Goal: Task Accomplishment & Management: Complete application form

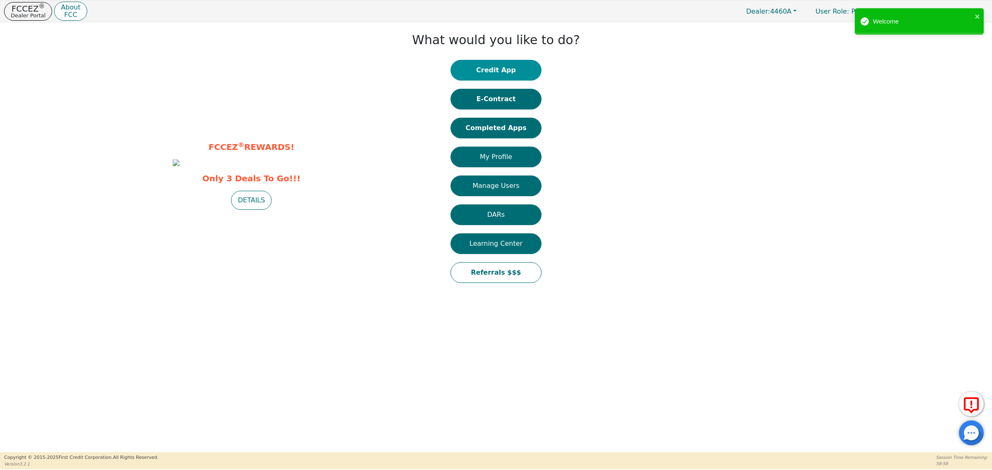
click at [491, 66] on button "Credit App" at bounding box center [495, 70] width 91 height 21
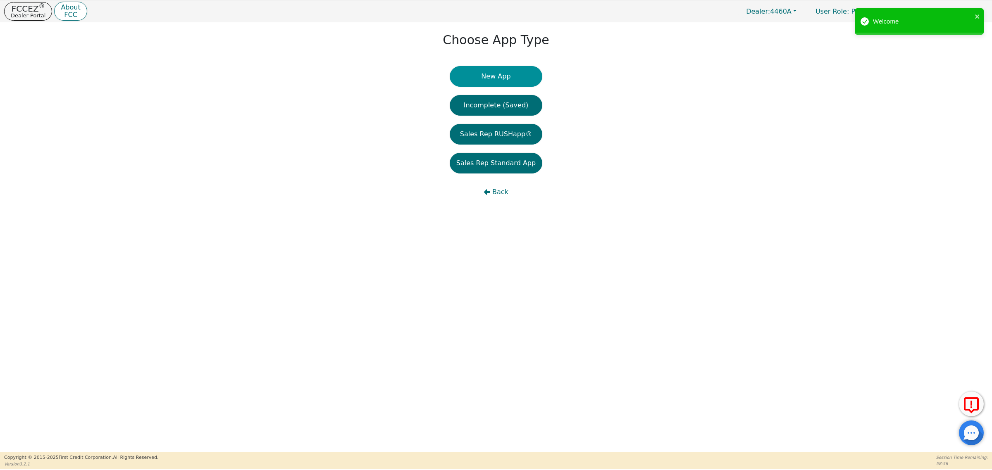
click at [490, 79] on button "New App" at bounding box center [496, 76] width 93 height 21
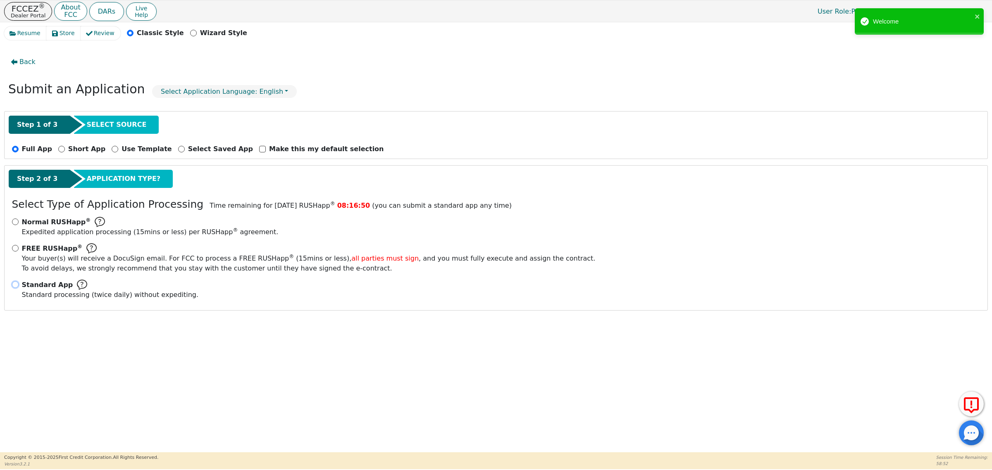
click at [14, 286] on input "Standard App Standard processing (twice daily) without expediting." at bounding box center [15, 284] width 7 height 7
radio input "true"
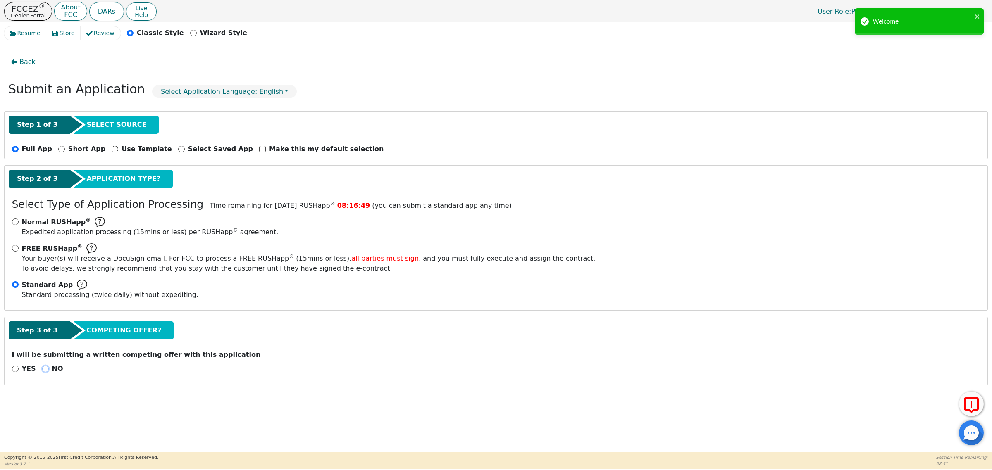
click at [42, 370] on input "NO" at bounding box center [45, 369] width 7 height 7
radio input "true"
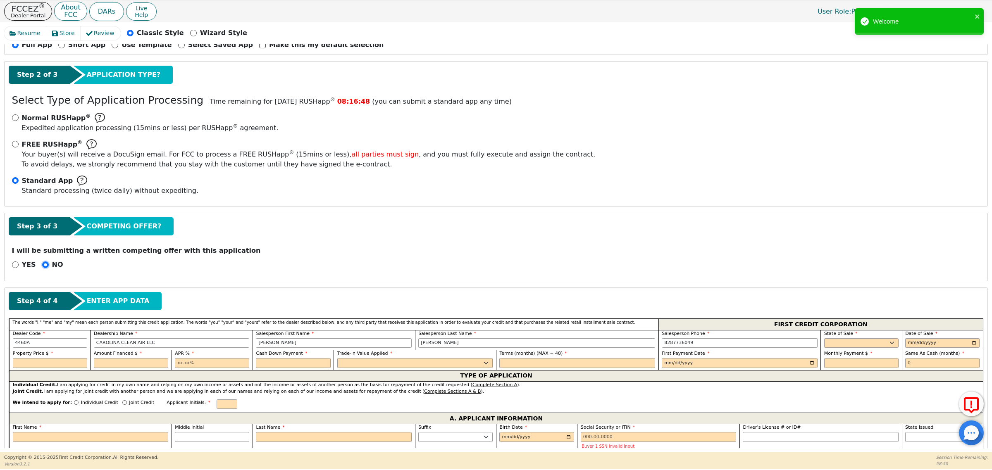
scroll to position [207, 0]
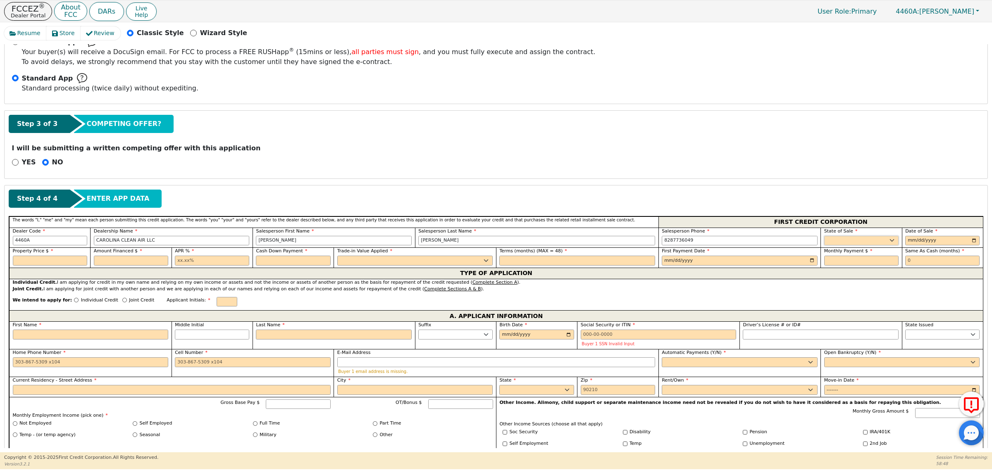
click at [869, 241] on select "AK AL AR AZ CA CO CT DC DE FL [GEOGRAPHIC_DATA] HI IA ID IL IN KS [GEOGRAPHIC_D…" at bounding box center [861, 241] width 74 height 10
select select "NC"
click at [824, 237] on select "AK AL AR AZ CA CO CT DC DE FL [GEOGRAPHIC_DATA] HI IA ID IL IN KS [GEOGRAPHIC_D…" at bounding box center [861, 241] width 74 height 10
click at [971, 243] on input "date" at bounding box center [942, 241] width 74 height 10
type input "[DATE]"
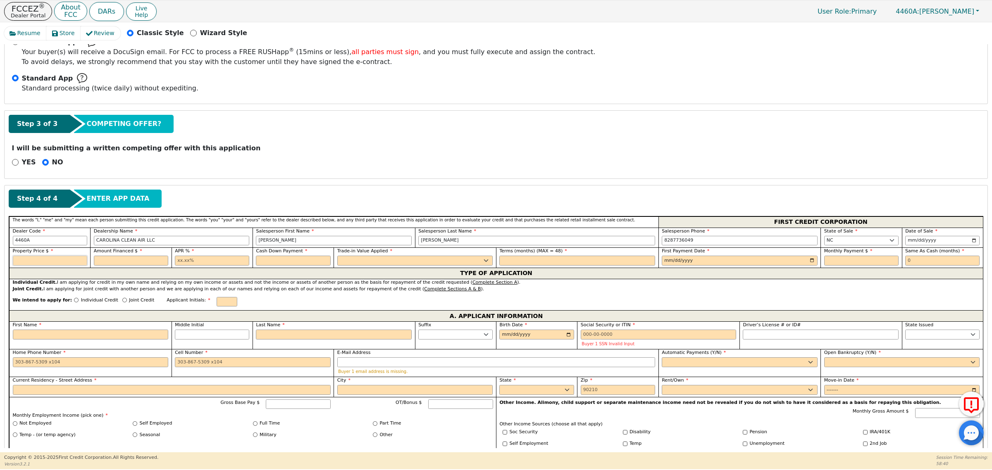
click at [51, 263] on input "text" at bounding box center [50, 261] width 74 height 10
type input "3498.90"
click at [126, 259] on input "text" at bounding box center [131, 261] width 74 height 10
type input "3735.00"
click at [186, 262] on input "text" at bounding box center [212, 261] width 74 height 10
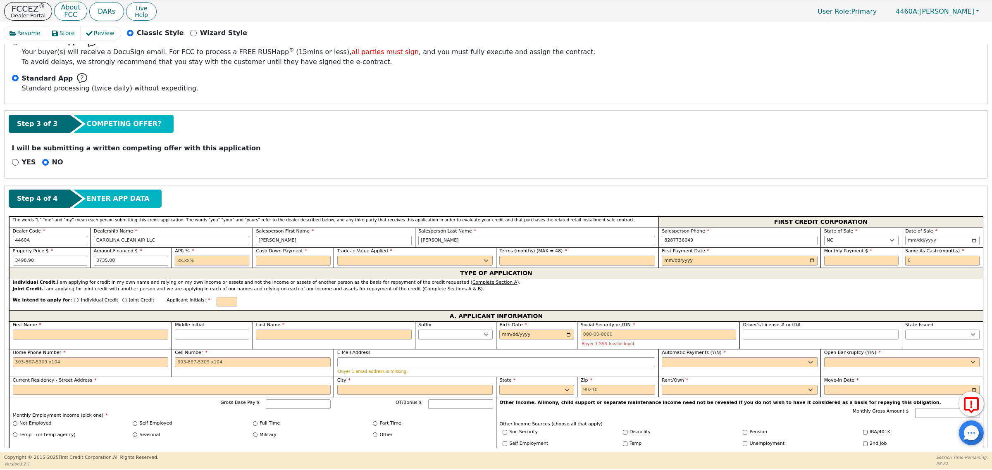
type input "21.00"
click at [276, 262] on input "text" at bounding box center [293, 261] width 74 height 10
type input "200.00"
click at [366, 261] on select "Yes No" at bounding box center [415, 261] width 156 height 10
select select "n"
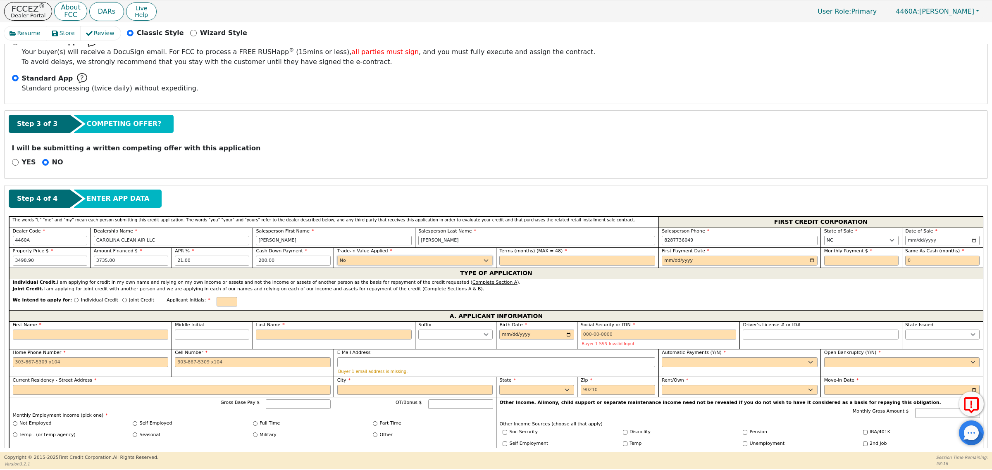
click at [337, 257] on select "Yes No" at bounding box center [415, 261] width 156 height 10
click at [526, 262] on input "text" at bounding box center [577, 261] width 156 height 10
type input "48"
click at [806, 262] on input "date" at bounding box center [740, 261] width 156 height 10
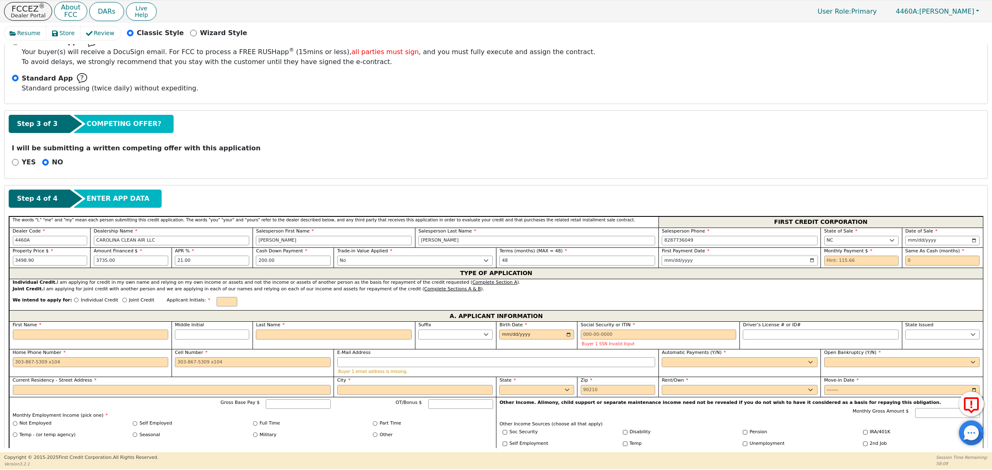
type input "[DATE]"
click at [855, 259] on input "text" at bounding box center [861, 261] width 74 height 10
type input "115.66"
click at [919, 263] on input "text" at bounding box center [942, 261] width 74 height 10
type input "0"
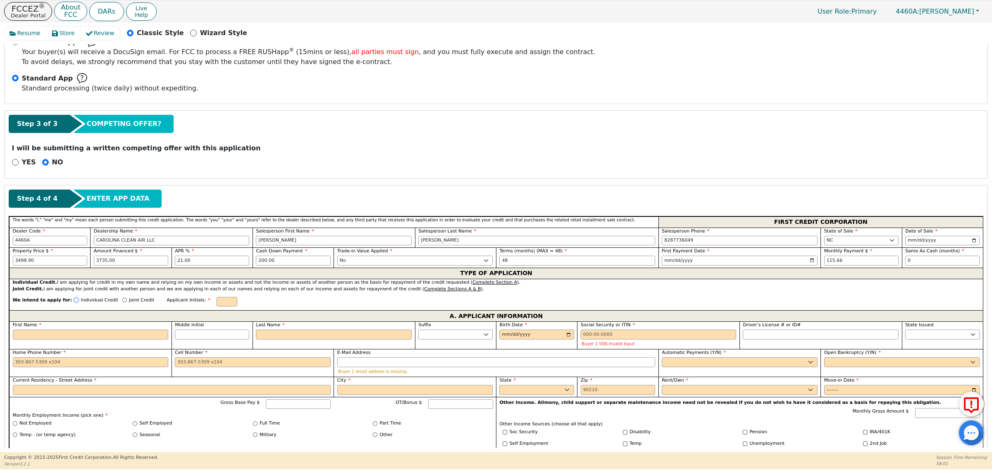
click at [74, 302] on input "Individual Credit" at bounding box center [76, 300] width 5 height 5
radio input "true"
click at [217, 304] on input "text" at bounding box center [227, 302] width 21 height 10
type input "T"
type input "t"
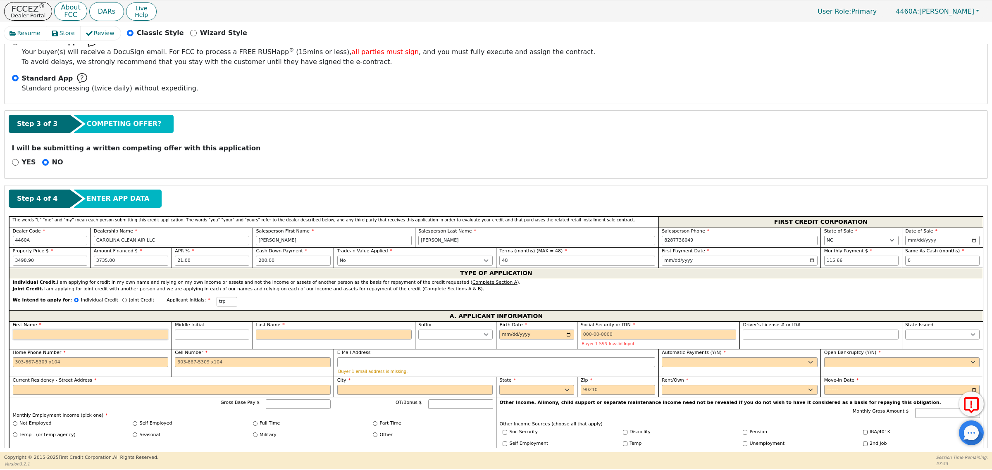
type input "t"
type input "ti"
type input "tif"
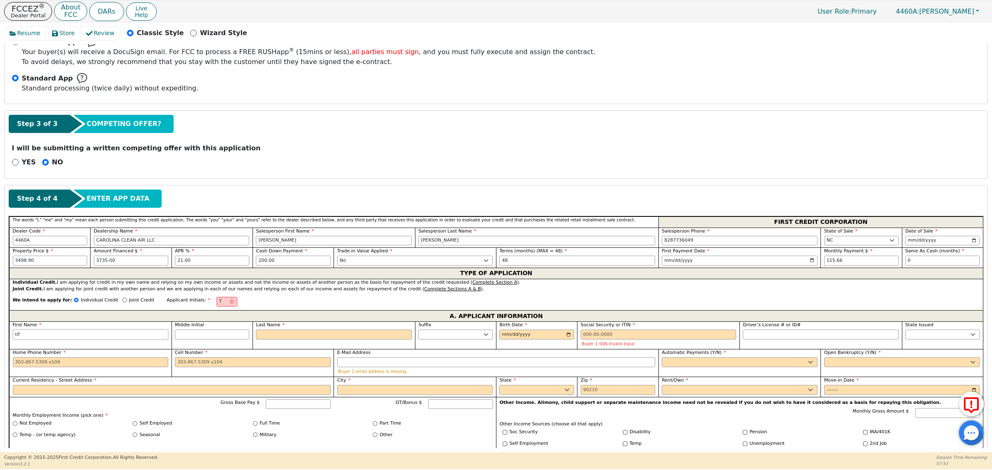
type input "tiff"
type input "tiffa"
type input "tiffan"
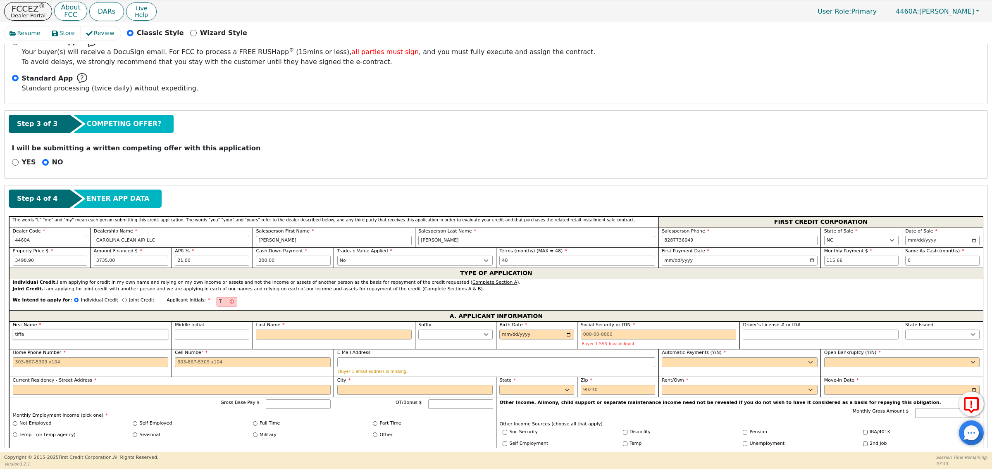
type input "tiffan"
type input "[PERSON_NAME]"
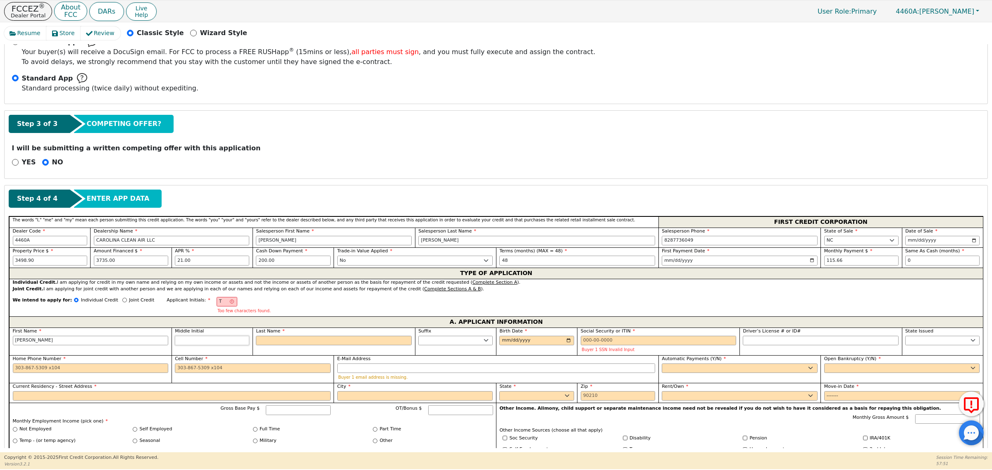
type input "TR"
type input "r"
type input "[PERSON_NAME]"
type input "r"
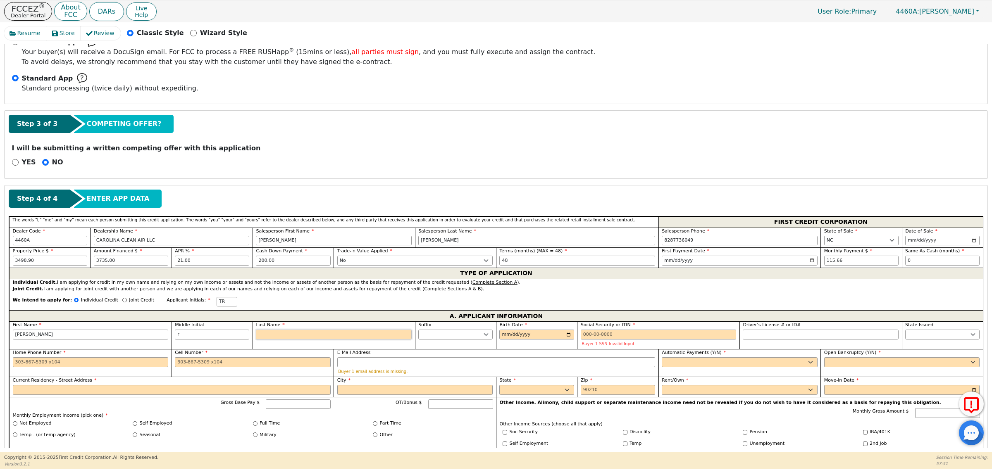
type input "TRP"
type input "p"
type input "[PERSON_NAME] r p"
type input "po"
type input "[PERSON_NAME]"
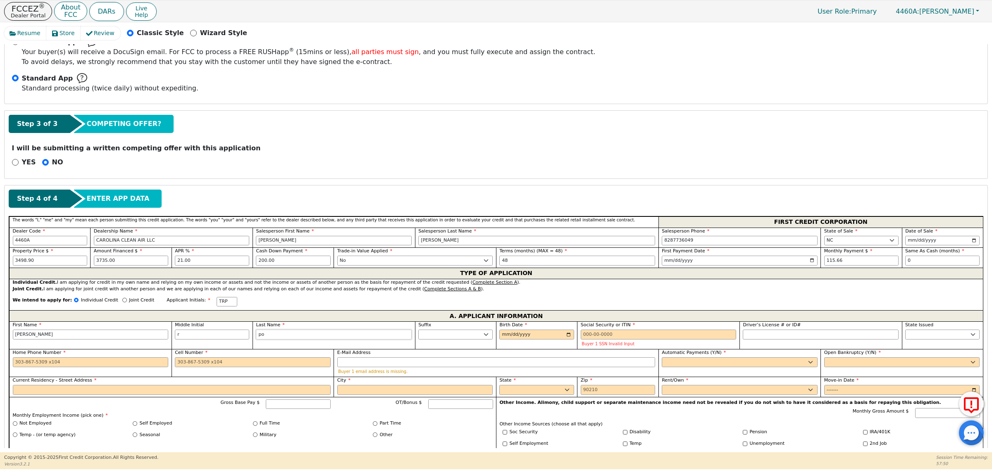
type input "por"
type input "[PERSON_NAME] por"
type input "port"
type input "[PERSON_NAME] r port"
type input "porte"
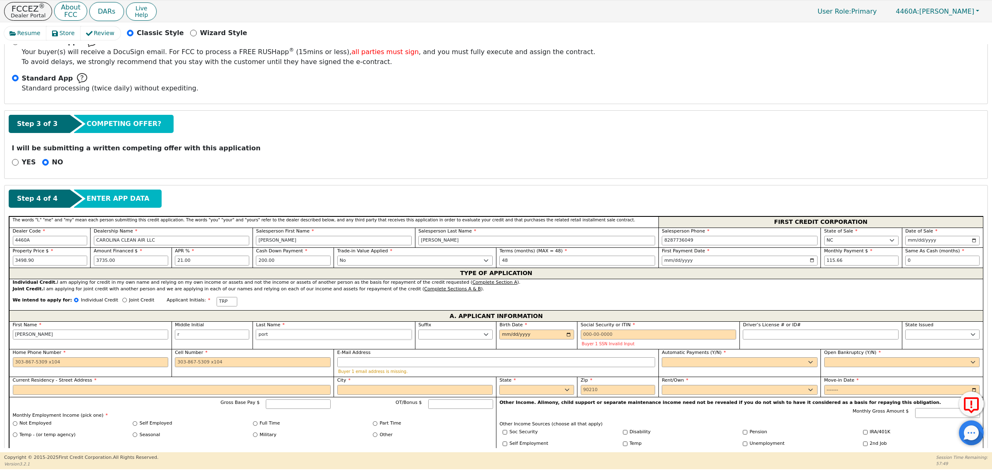
type input "[PERSON_NAME]"
type input "[DATE]"
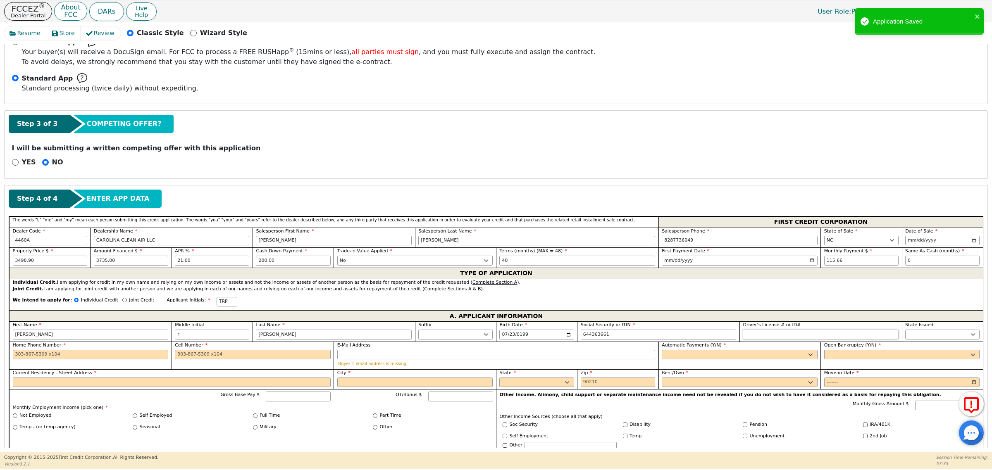
type input "***-**-3661"
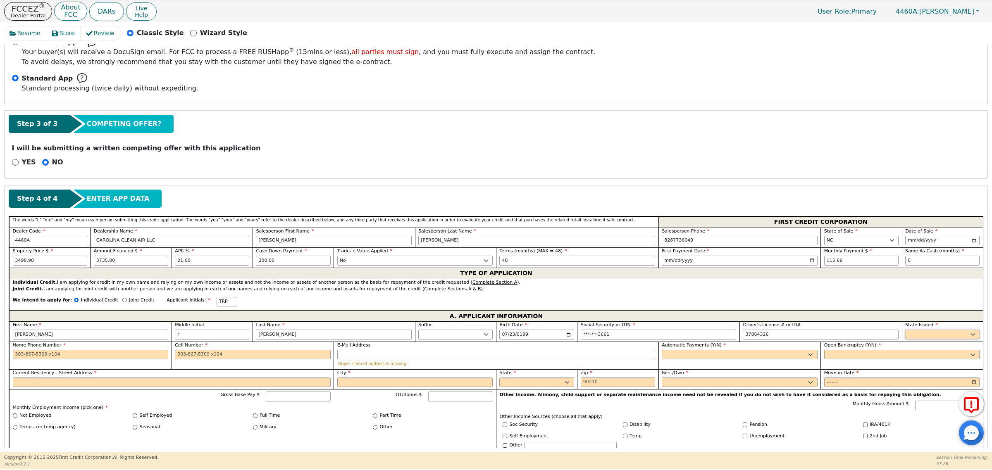
type input "********"
select select "NC"
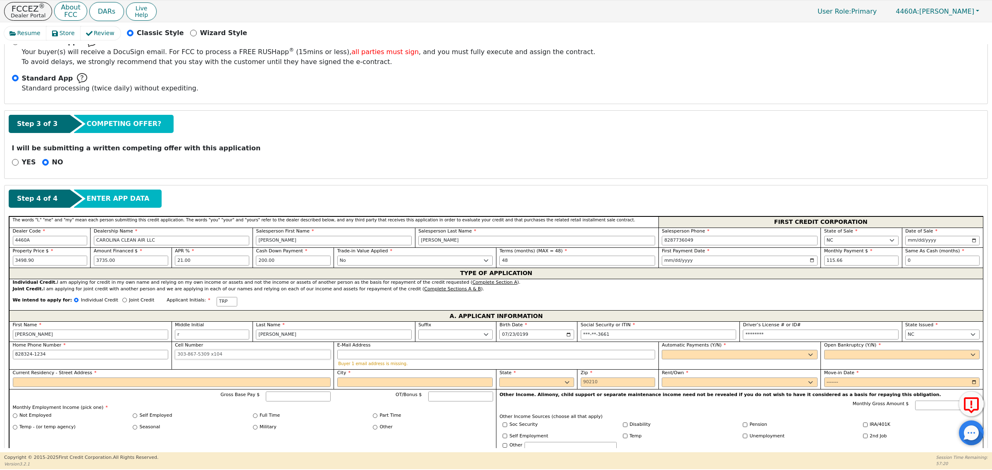
type input "[PHONE_NUMBER]"
type input "[EMAIL_ADDRESS][DOMAIN_NAME]"
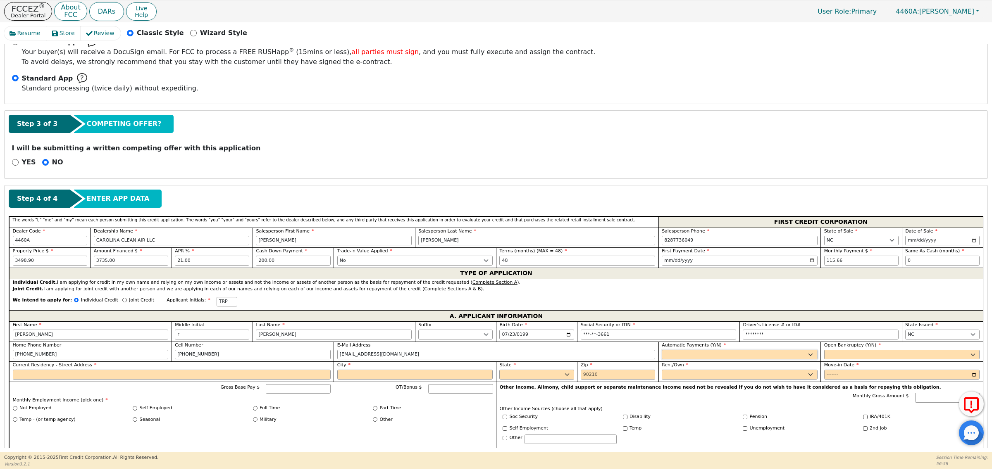
select select "y"
type input "[PERSON_NAME]"
select select "n"
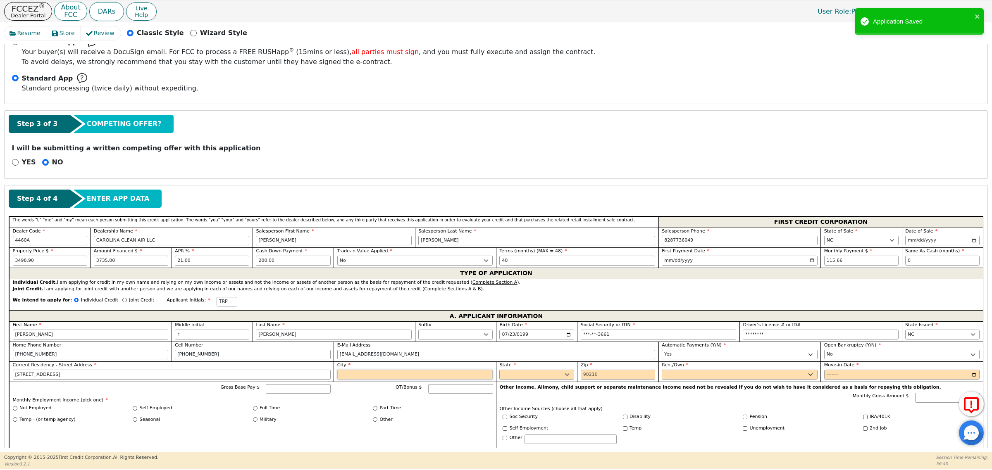
type input "[STREET_ADDRESS]"
type input "hickory"
select select "NC"
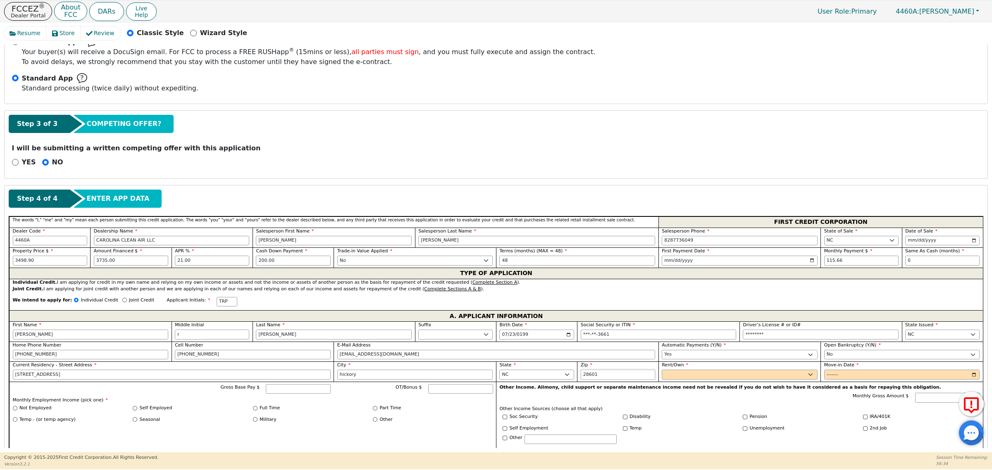
type input "28601"
select select "Rent"
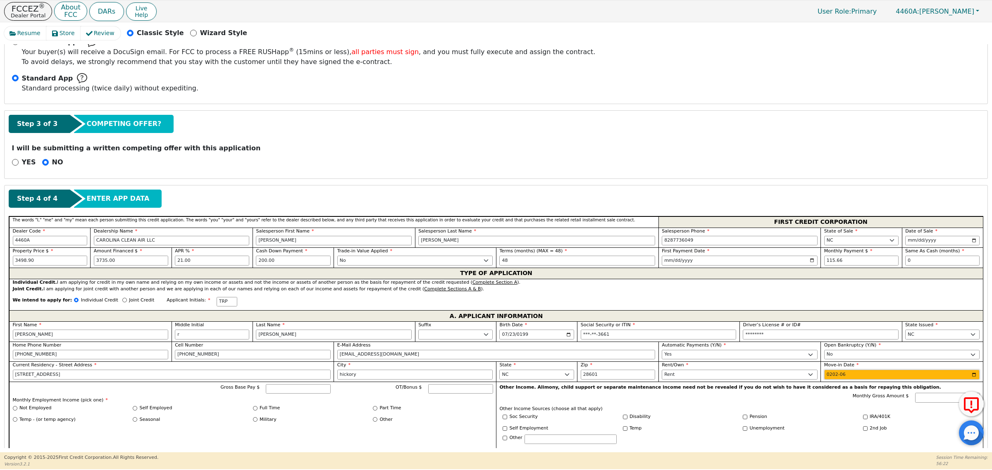
type input "2024-06"
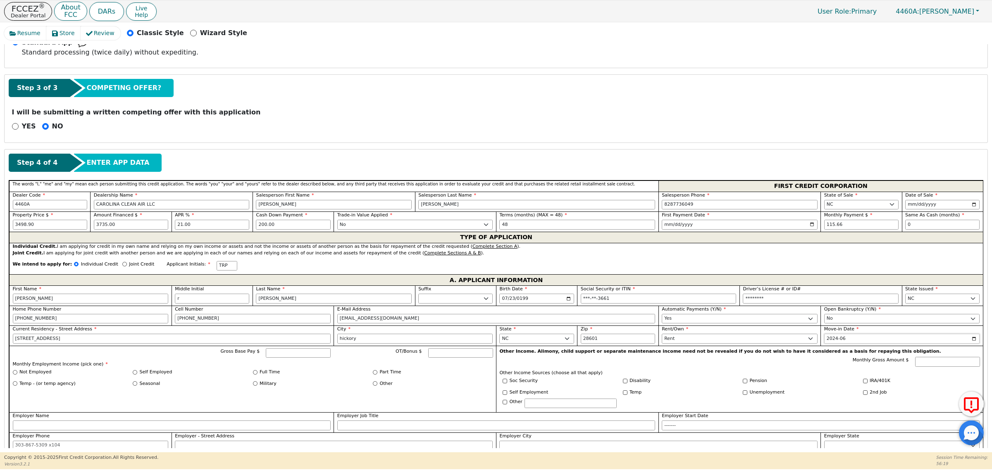
scroll to position [258, 0]
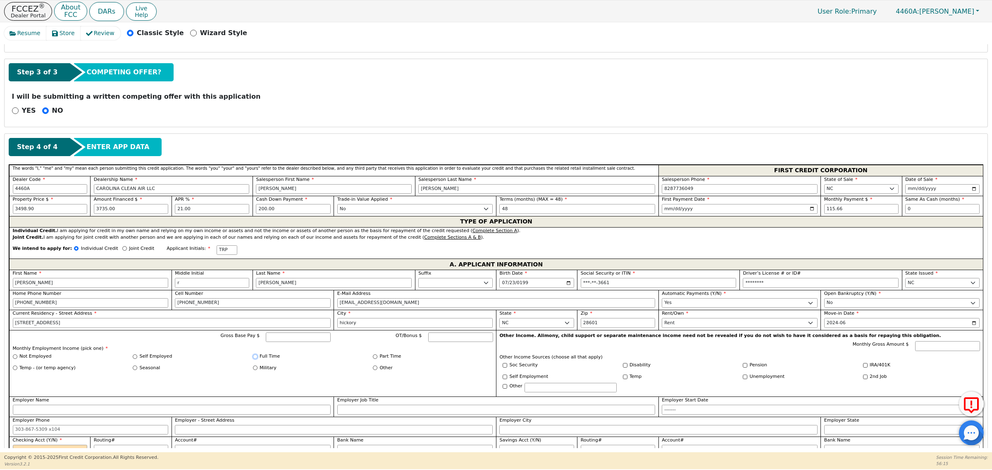
click at [254, 359] on input "Full Time" at bounding box center [255, 357] width 5 height 5
radio input "true"
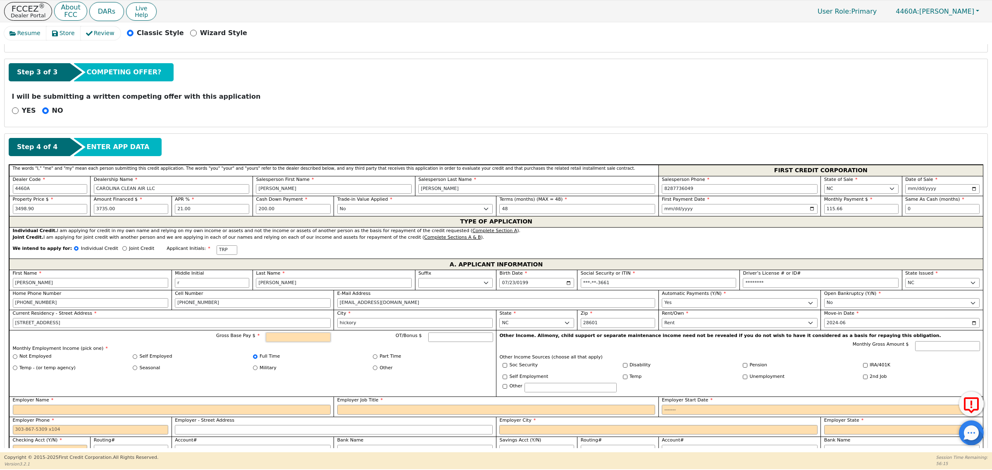
click at [306, 341] on input "Gross Base Pay $" at bounding box center [298, 338] width 65 height 10
type input "3000.00"
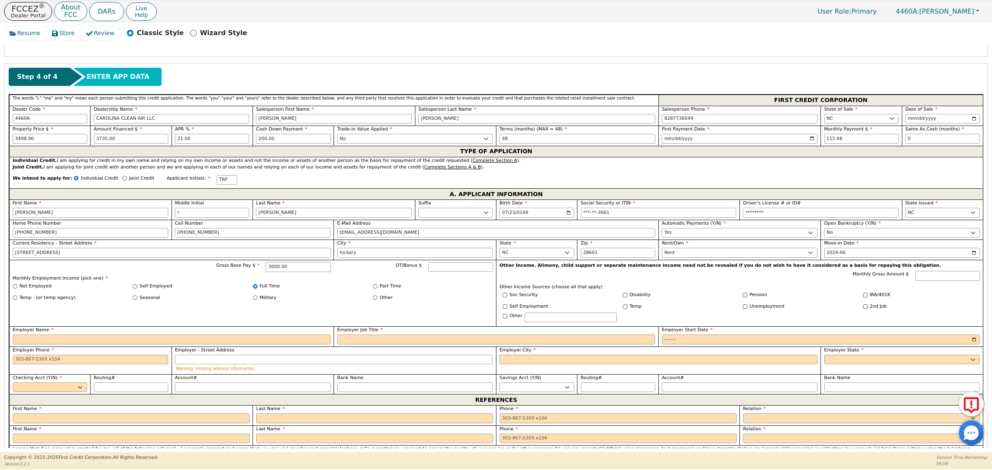
scroll to position [362, 0]
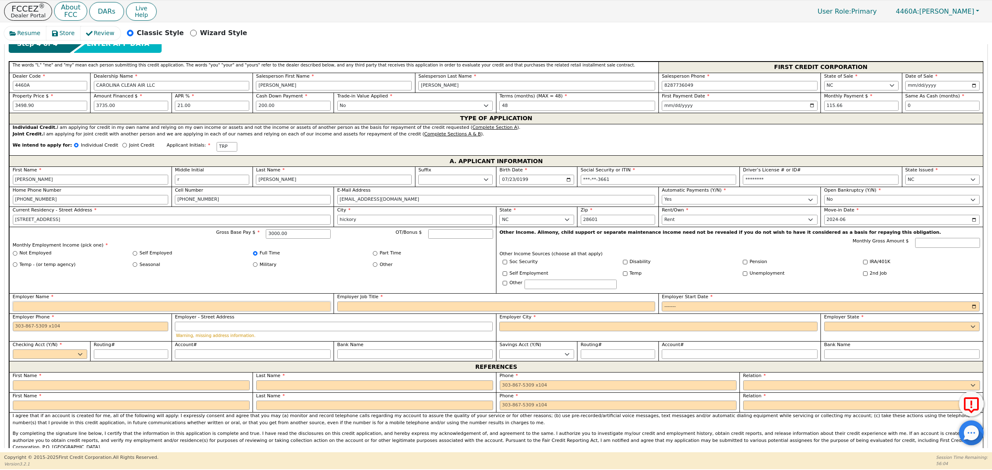
click at [101, 307] on input "Employer Name" at bounding box center [172, 307] width 318 height 10
type input "flowers foods"
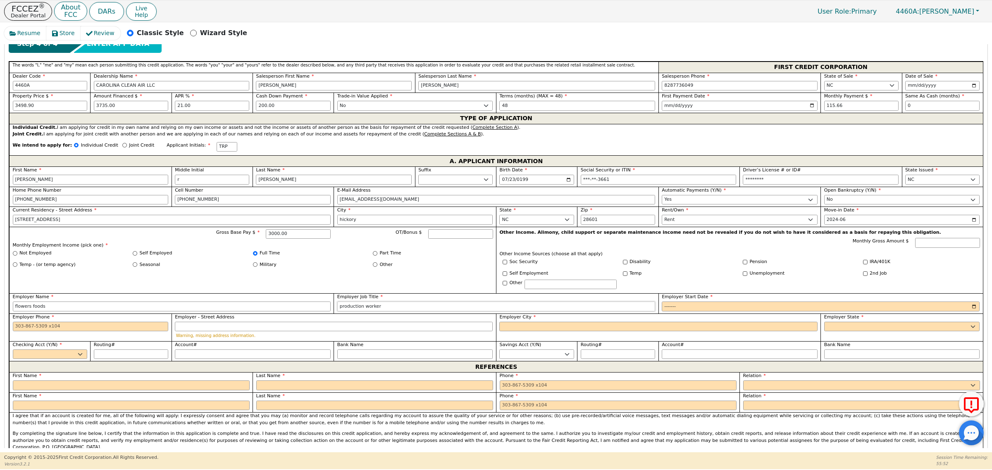
type input "production worker"
type input "2024-01"
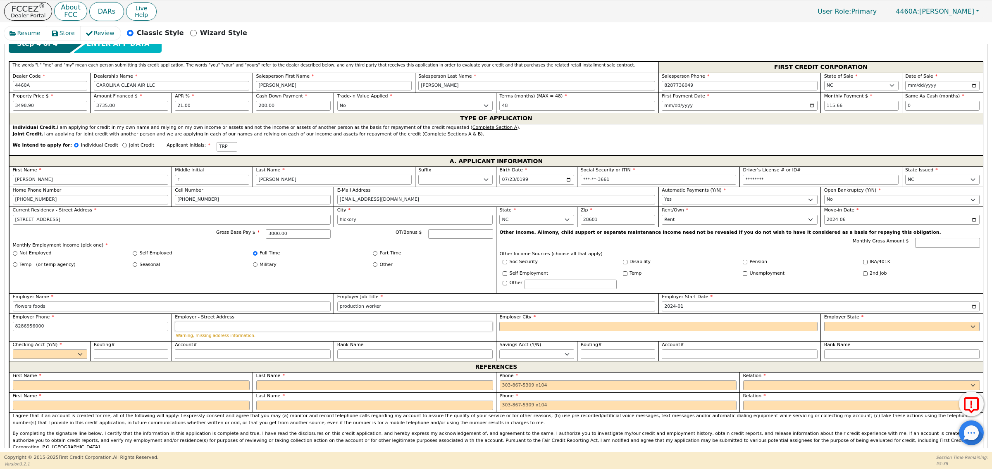
type input "[PHONE_NUMBER]"
type input "main streeet"
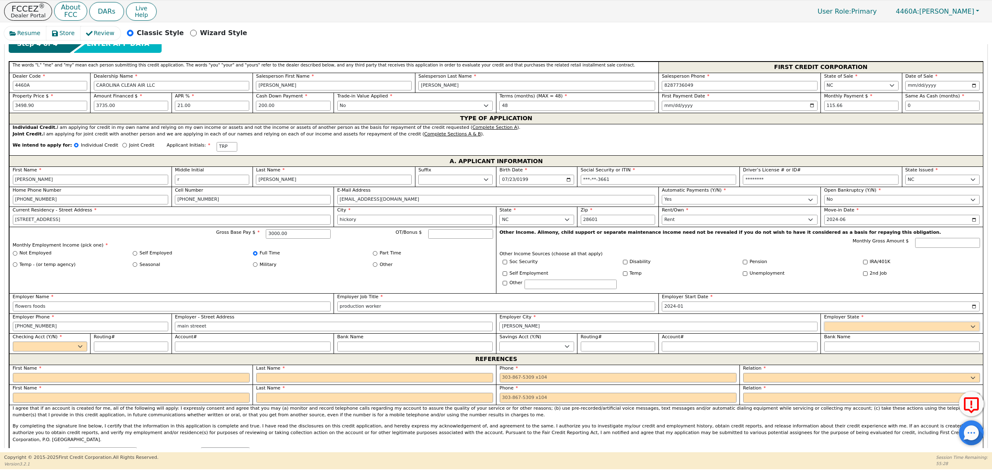
type input "[PERSON_NAME]"
select select "NC"
select select "y"
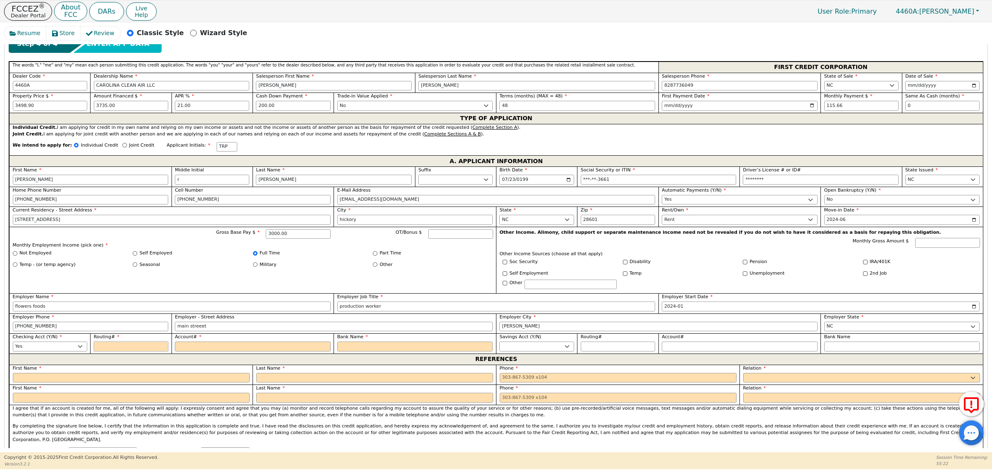
type input "0"
type input "*"
type input "05"
type input "**"
type input "053"
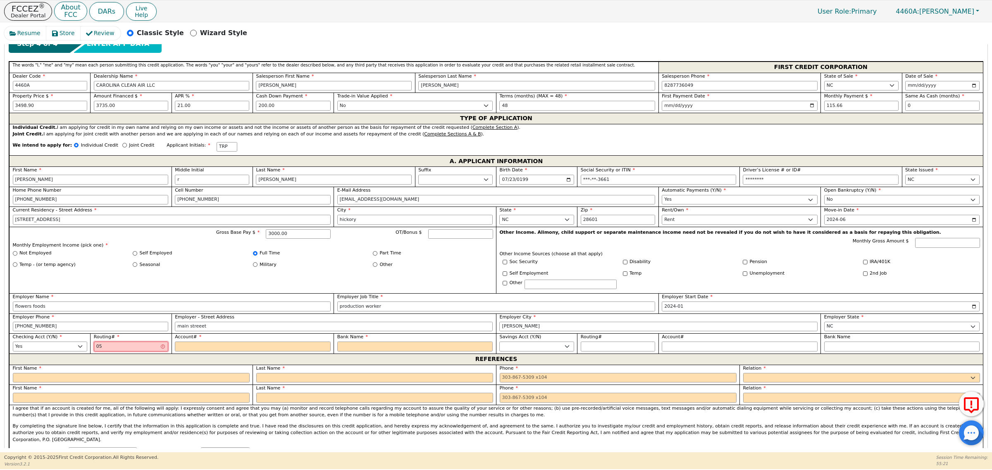
type input "***"
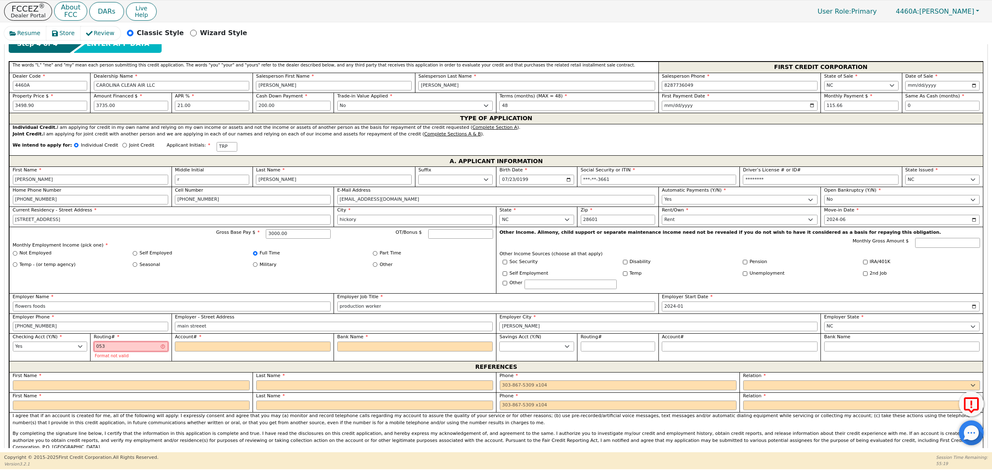
type input "0531"
type input "****"
type input "05311"
type input "*****"
type input "053112"
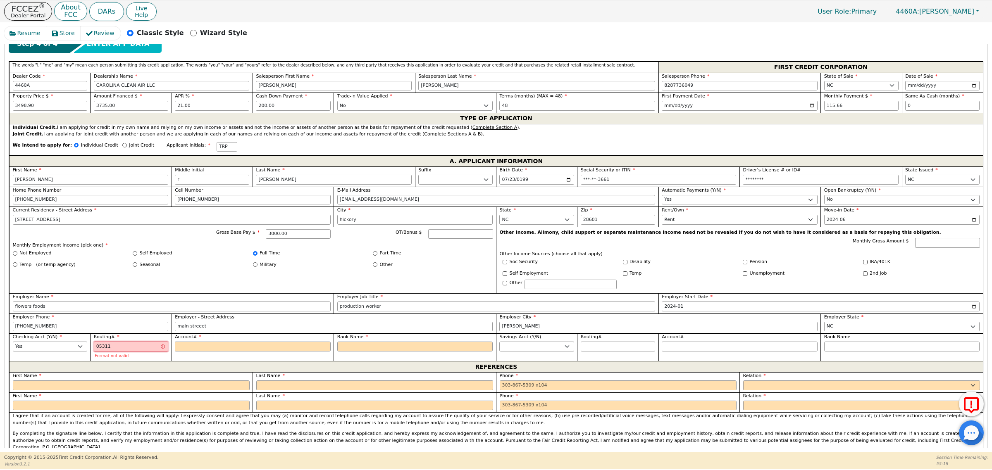
type input "******"
type input "0531125"
type input "*******"
type input "05311259"
type input "********"
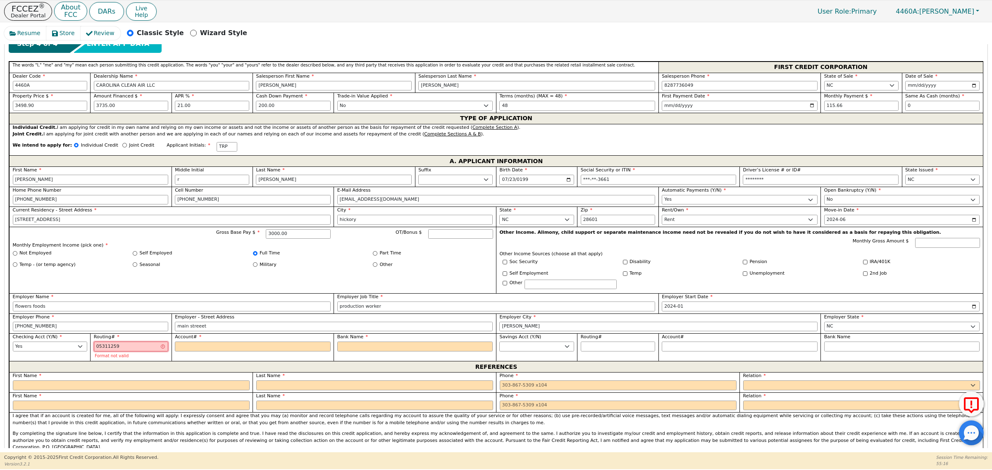
type input "053112592"
type input "*********"
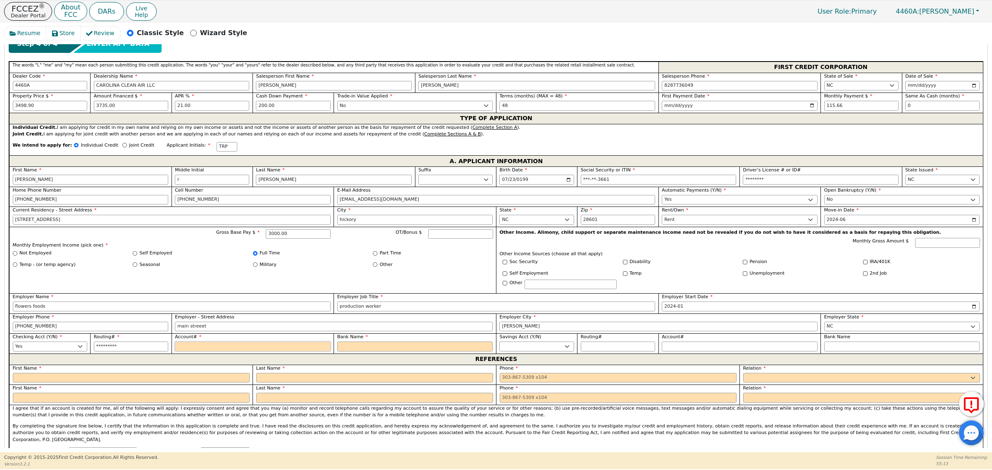
type input "1"
type input "*"
type input "18"
type input "**"
type input "182"
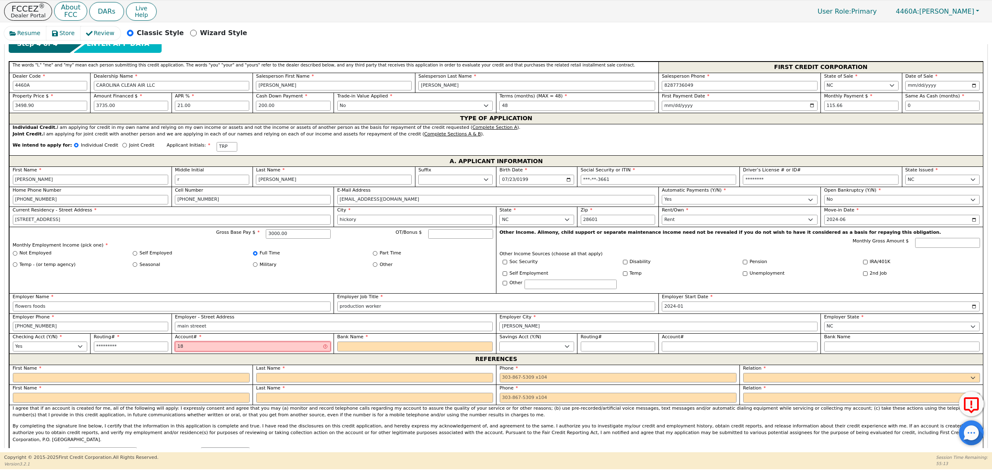
type input "***"
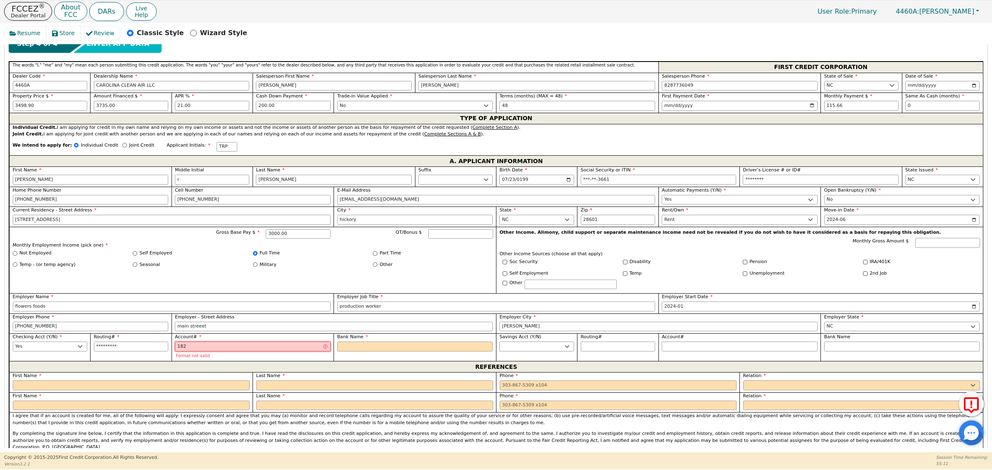
type input "1821"
type input "****"
type input "18213"
type input "*****"
type input "182138"
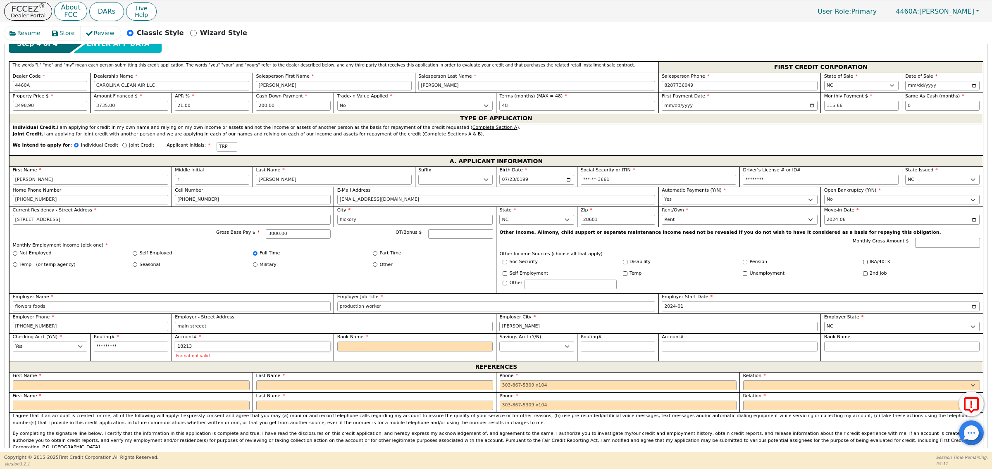
type input "******"
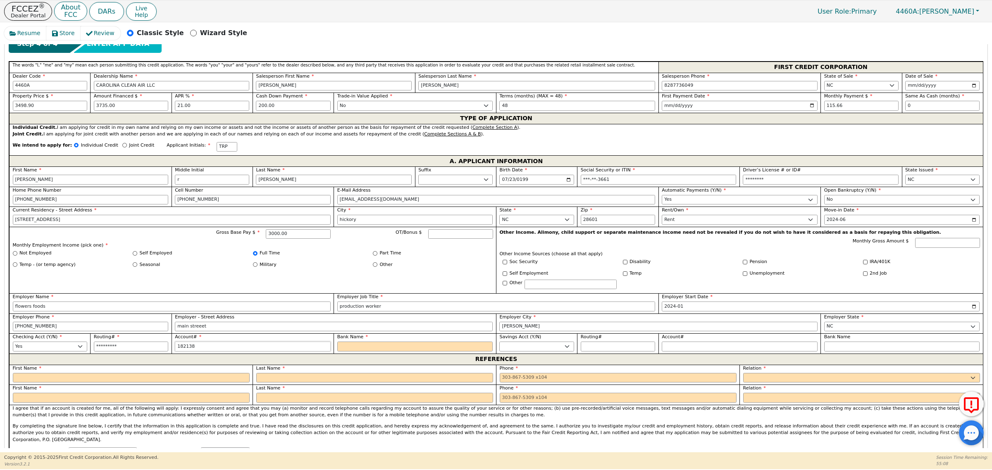
type input "1821388"
type input "*******"
type input "18213886"
type input "********"
type input "182138863"
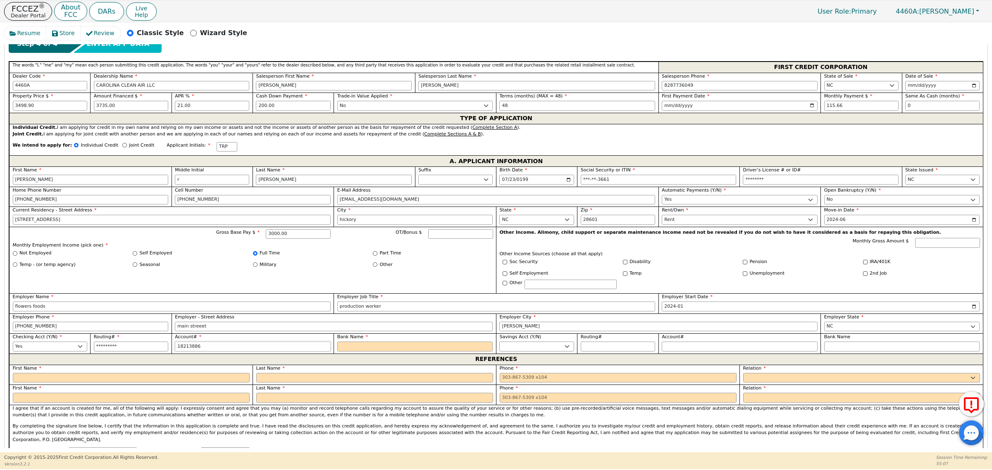
type input "*********"
type input "1821388632"
type input "**********"
type input "w"
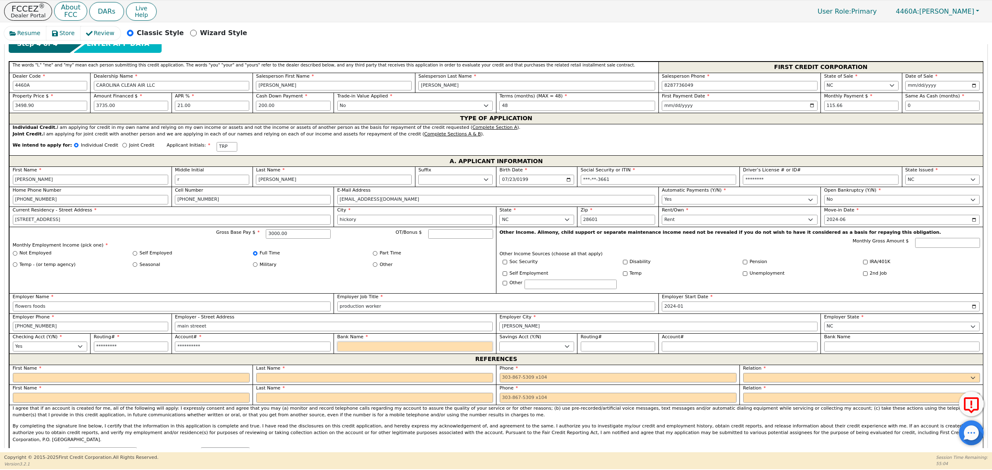
type input "w"
type input "wo"
type input "woo"
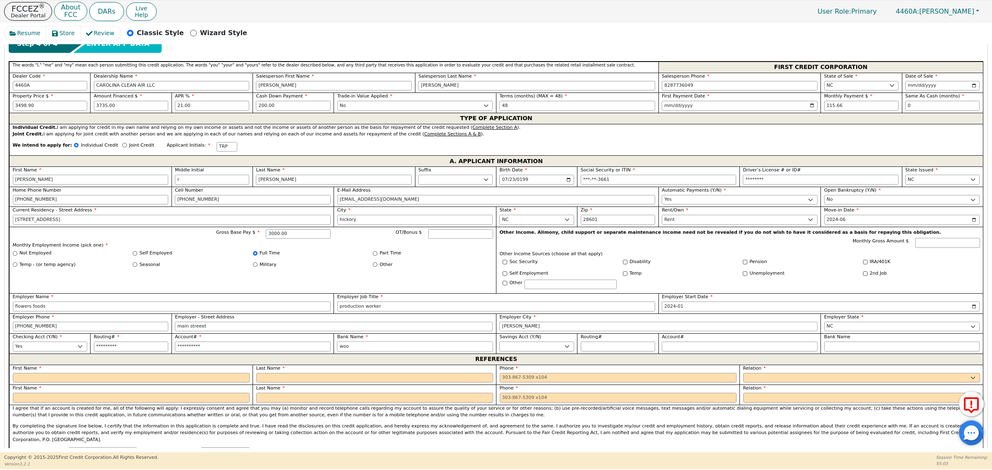
type input "woof"
type input "woo"
type input "wood"
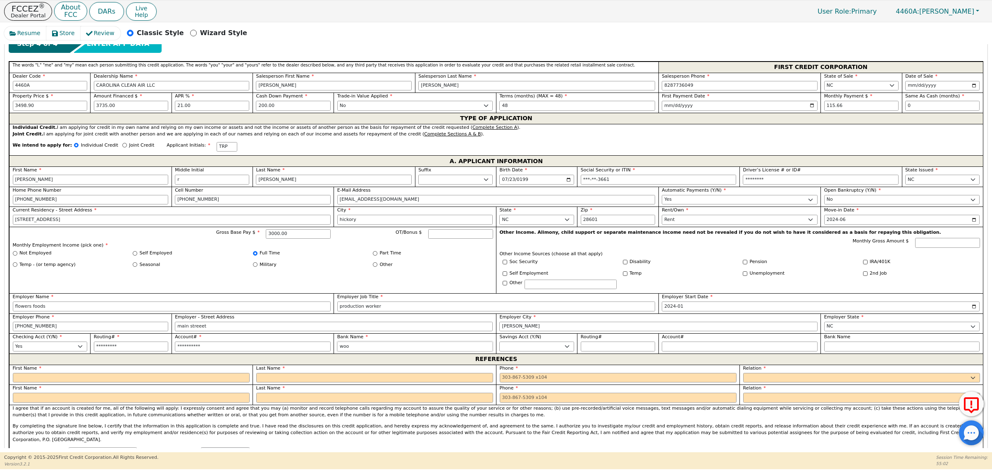
type input "wood"
type input "woodf"
type input "woodfo"
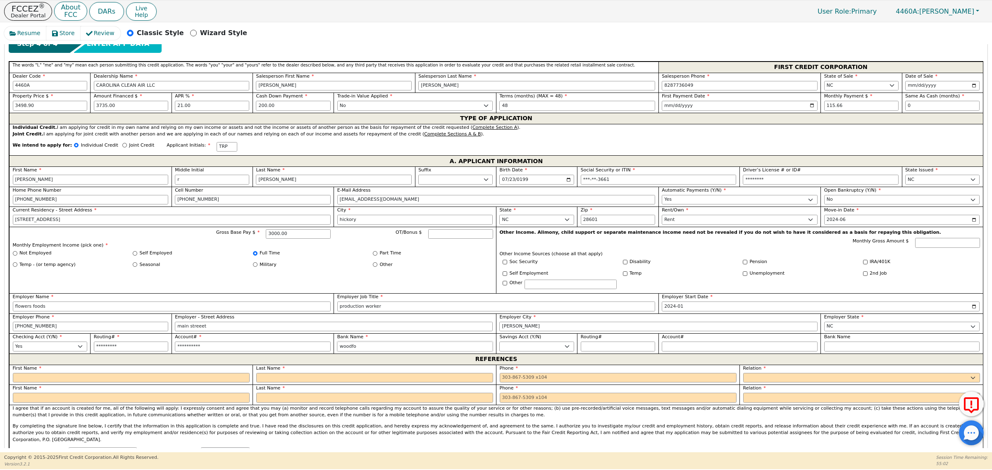
type input "woodfor"
type input "woodfore"
type input "woodfores"
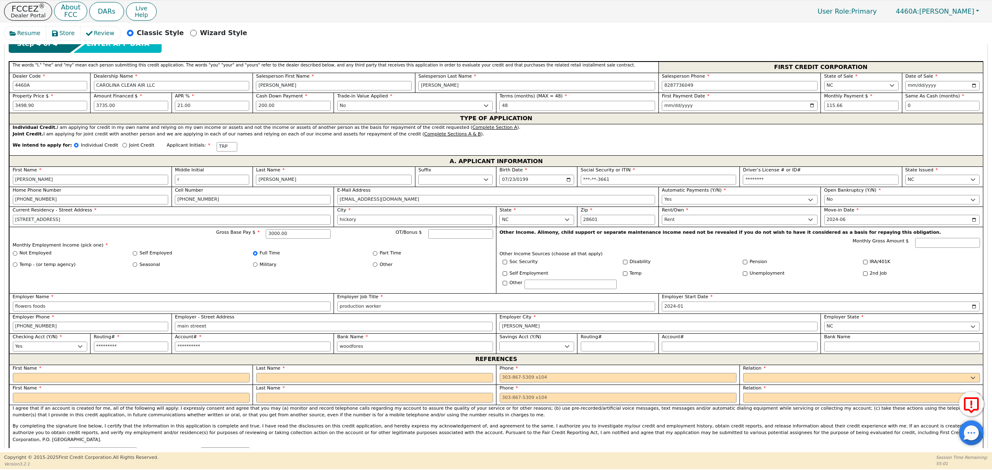
type input "woodfores"
type input "woodforest"
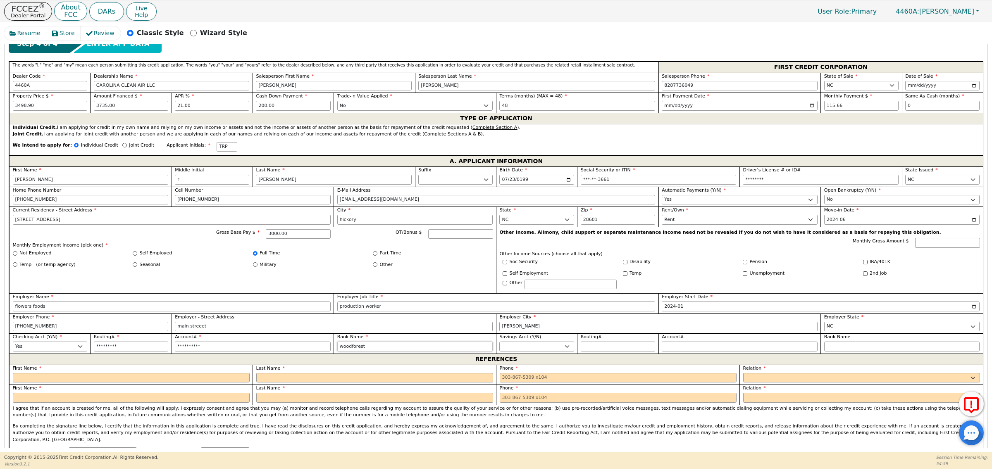
type input "woodforest n"
type input "woodforest na"
type input "woodforest nat"
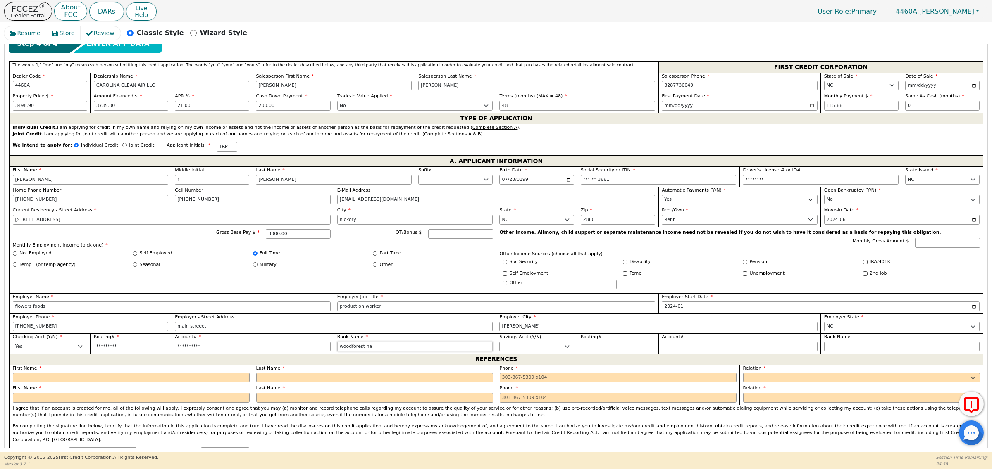
type input "woodforest nat"
type input "woodforest nati"
type input "woodforest natio"
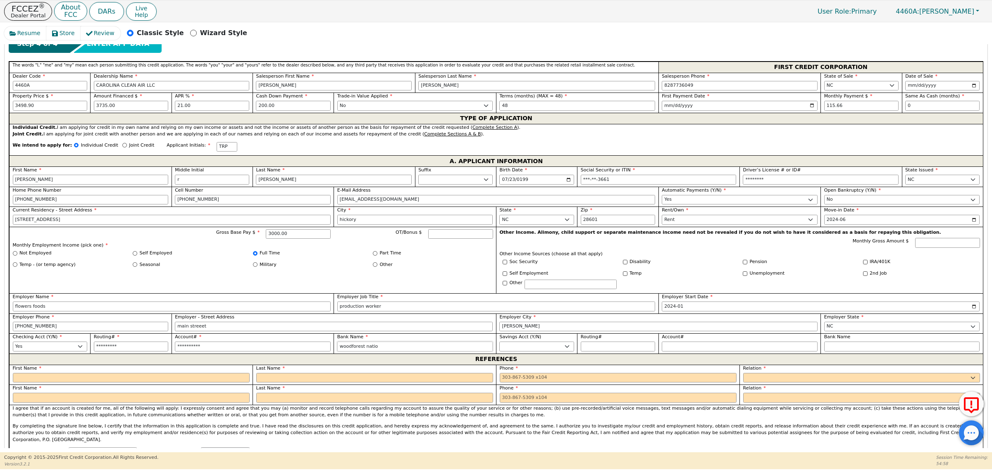
type input "woodforest nation"
type input "woodforest nationa"
type input "woodforest national"
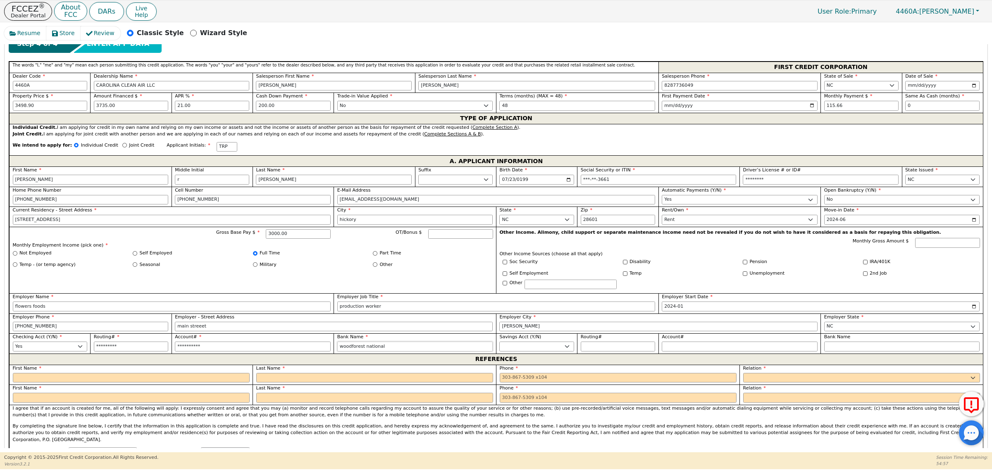
type input "woodforest national"
type input "woodforest national b"
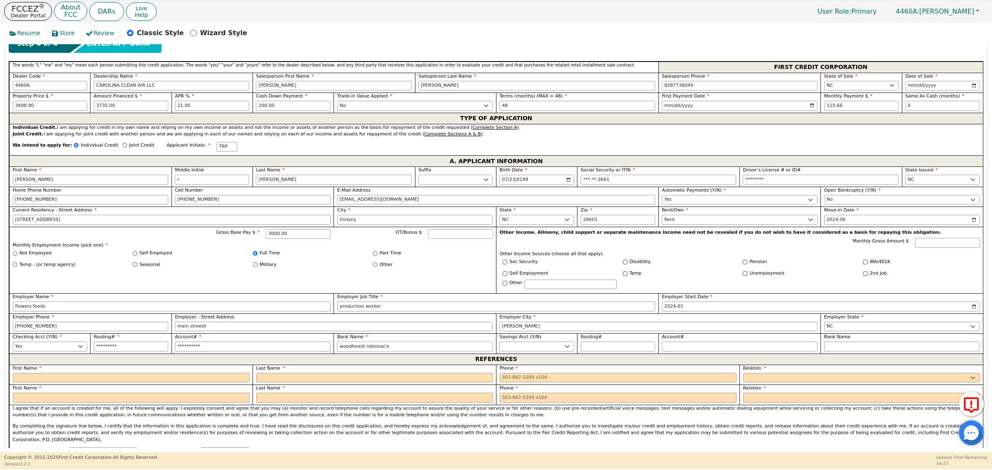
type input "woodforest national ba"
type input "woodforest national ban"
type input "woodforest national bank"
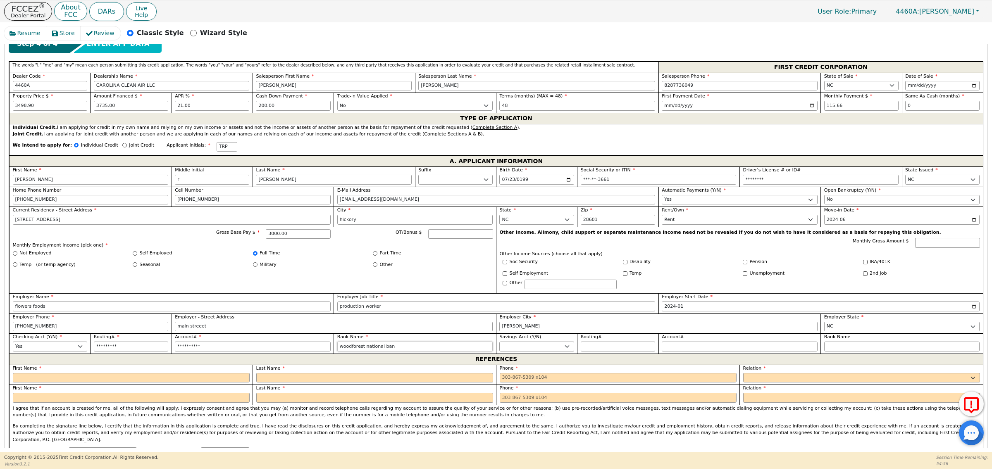
type input "woodforest national bank"
select select "n"
type input "[PERSON_NAME]"
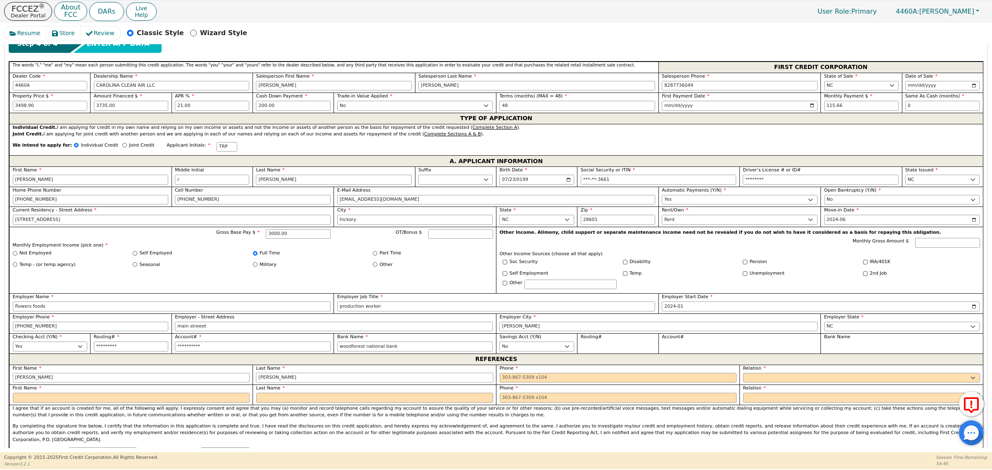
type input "[PERSON_NAME]"
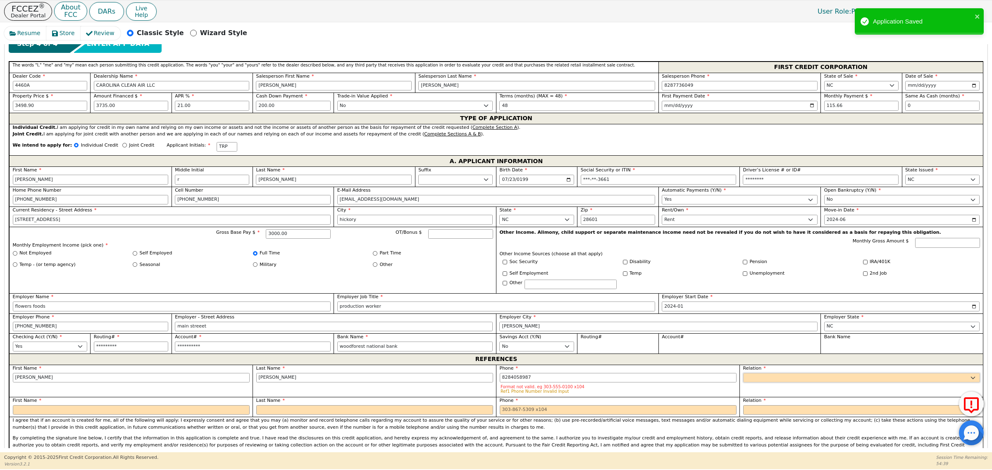
type input "[PHONE_NUMBER]"
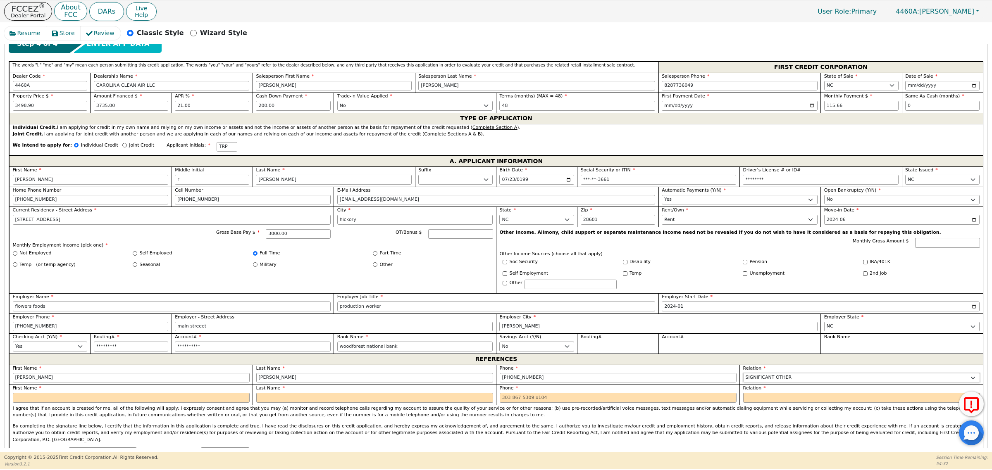
select select "S-I-L"
type input "[PERSON_NAME]"
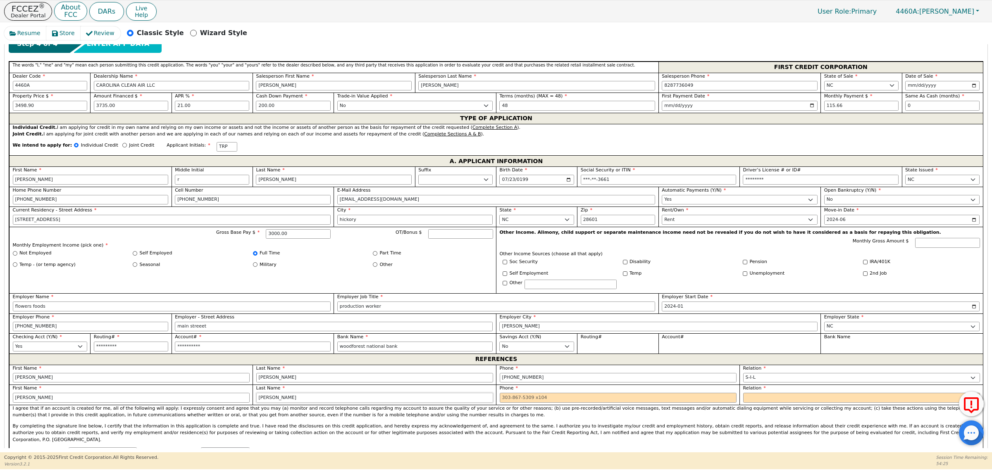
type input "[PERSON_NAME]"
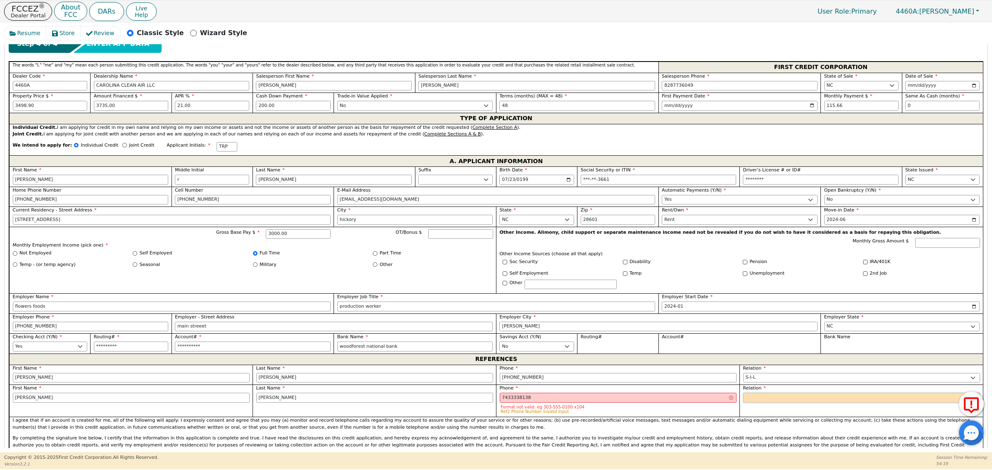
type input "[PHONE_NUMBER]"
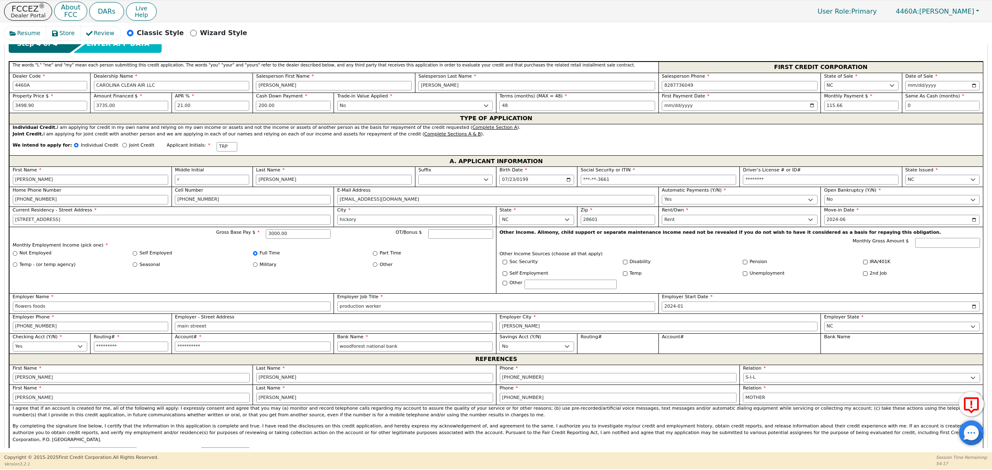
select select "M-I-L"
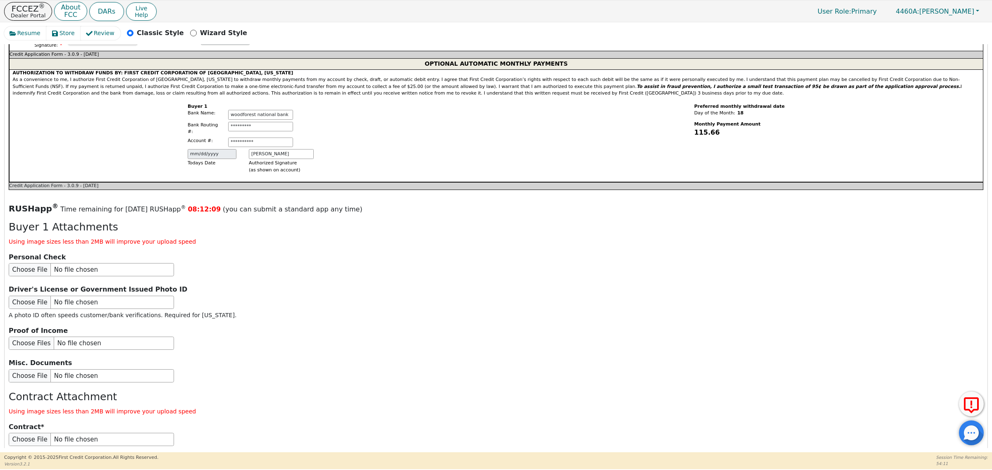
scroll to position [831, 0]
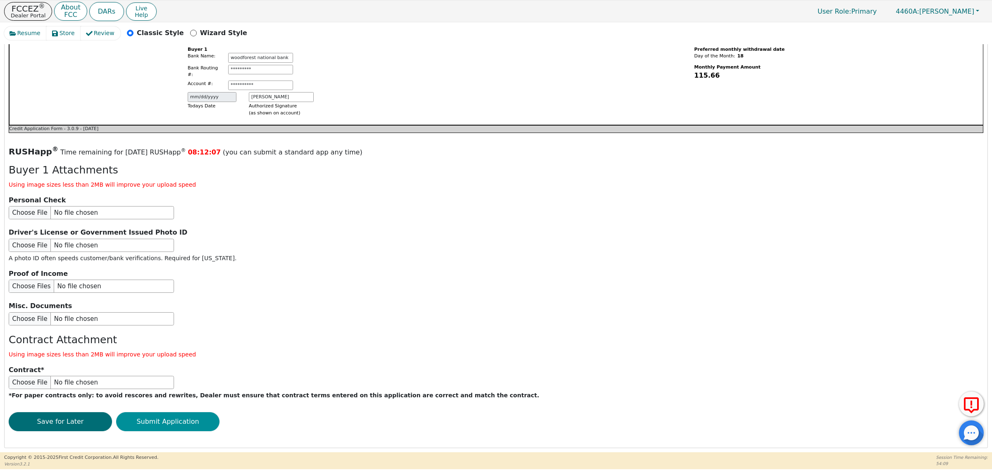
click at [195, 415] on button "Submit Application" at bounding box center [167, 421] width 103 height 19
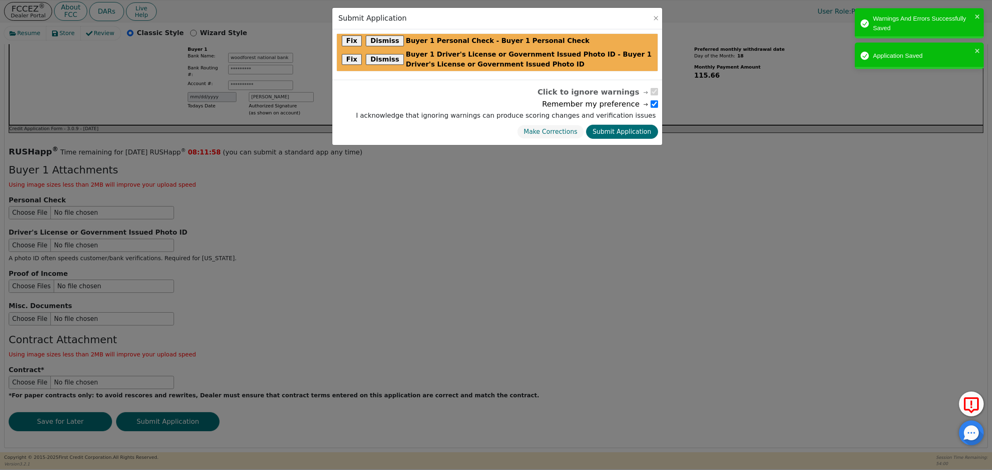
click at [653, 104] on input "checkbox" at bounding box center [653, 103] width 7 height 7
checkbox input "false"
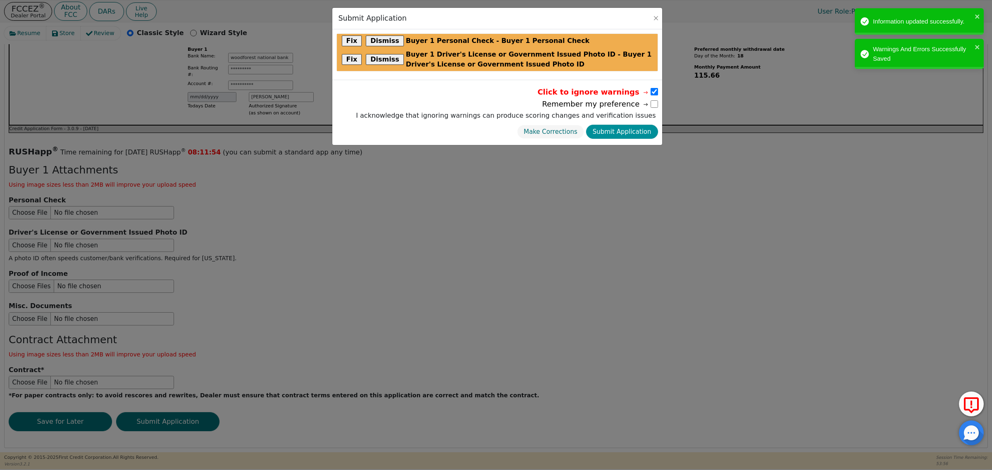
click at [625, 133] on button "Submit Application" at bounding box center [622, 132] width 72 height 14
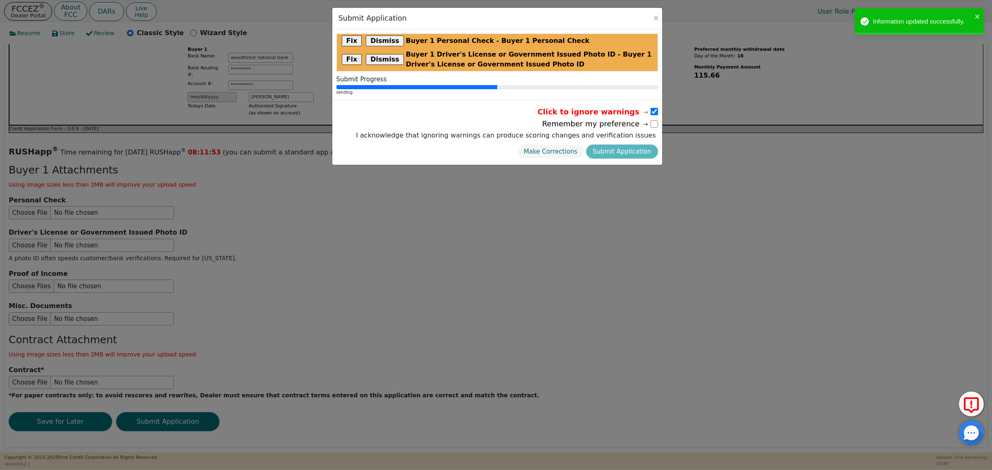
radio input "false"
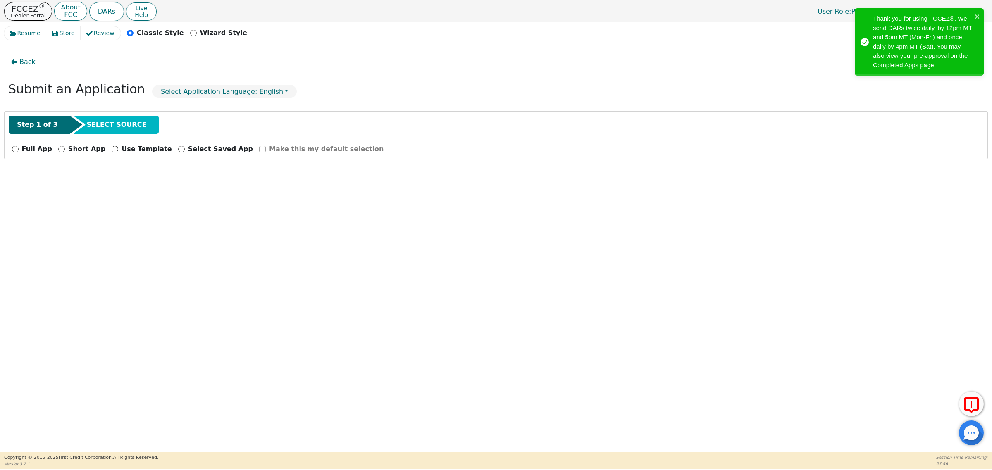
click at [31, 11] on p "FCCEZ ®" at bounding box center [28, 9] width 35 height 8
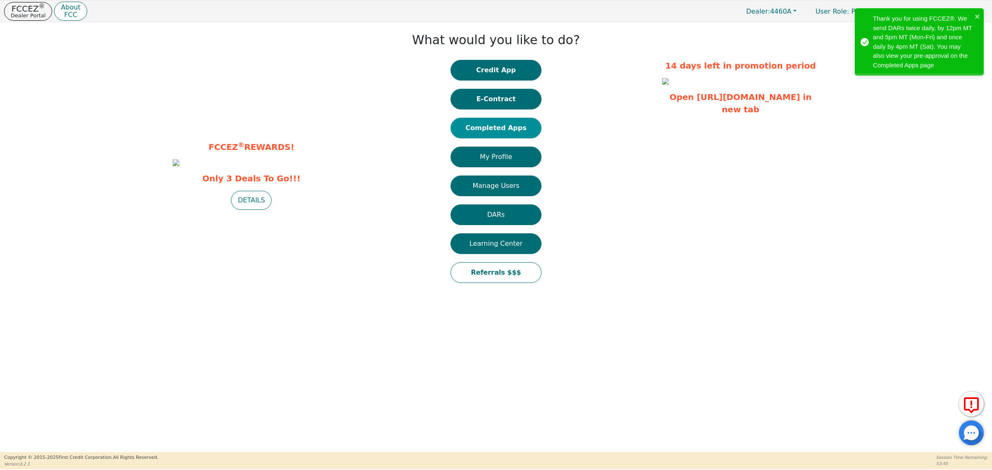
click at [519, 129] on button "Completed Apps" at bounding box center [495, 128] width 91 height 21
